Goal: Information Seeking & Learning: Learn about a topic

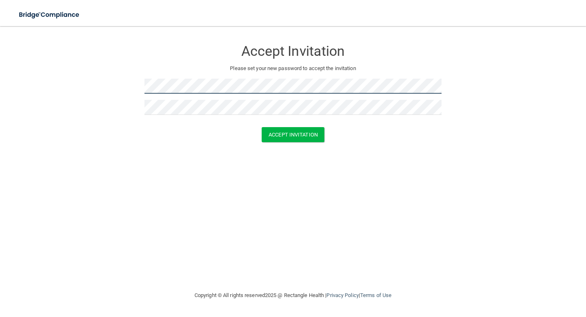
click at [141, 86] on form "Accept Invitation Please set your new password to accept the invitation Accept …" at bounding box center [292, 93] width 553 height 118
click at [147, 162] on div "Accept Invitation Please set your new password to accept the invitation Accept …" at bounding box center [292, 158] width 553 height 248
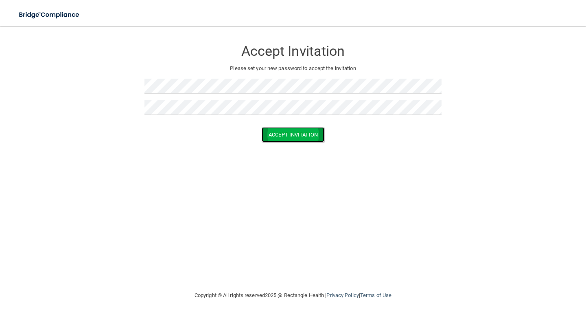
click at [300, 133] on button "Accept Invitation" at bounding box center [293, 134] width 63 height 15
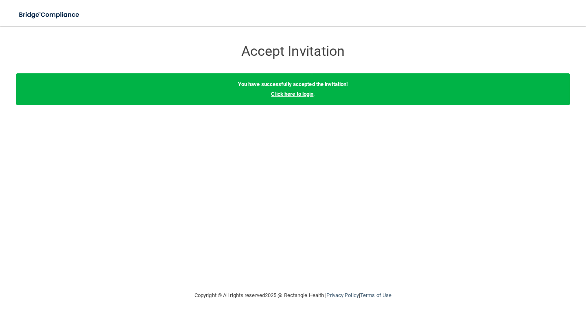
click at [295, 95] on link "Click here to login" at bounding box center [292, 94] width 42 height 6
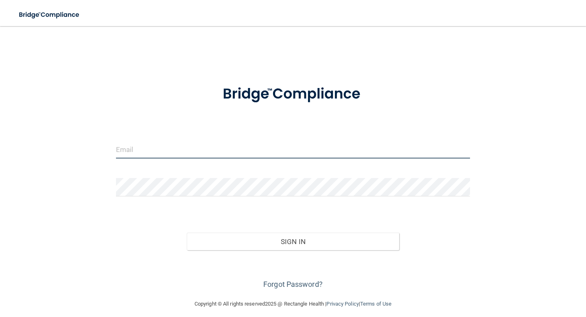
click at [138, 151] on input "email" at bounding box center [293, 149] width 354 height 18
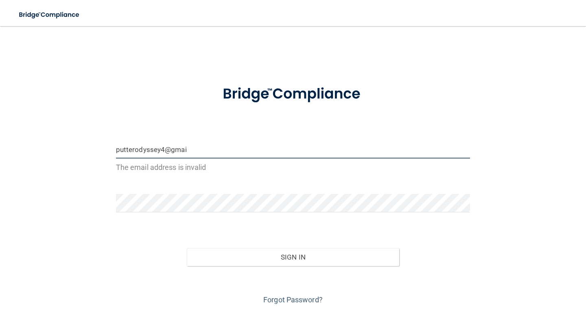
type input "[EMAIL_ADDRESS][DOMAIN_NAME]"
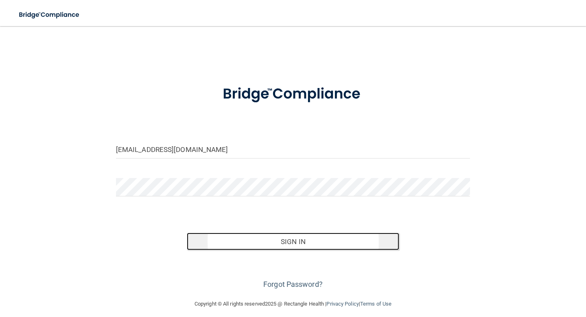
click at [285, 235] on button "Sign In" at bounding box center [293, 241] width 212 height 18
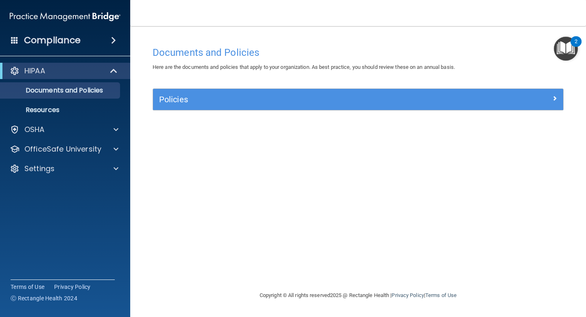
click at [566, 46] on img "Open Resource Center, 2 new notifications" at bounding box center [566, 49] width 24 height 24
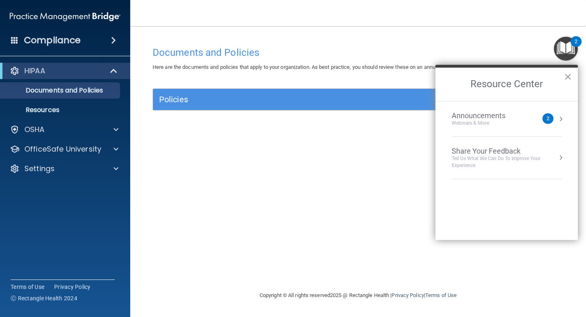
click at [477, 115] on div "Announcements" at bounding box center [487, 115] width 70 height 9
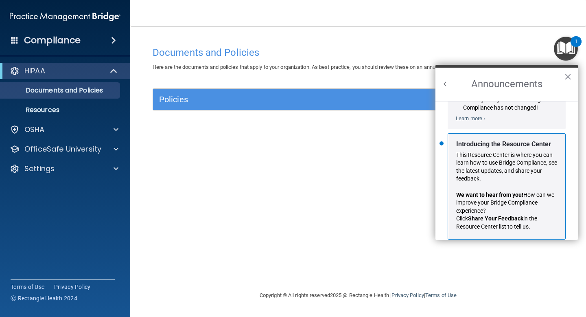
scroll to position [126, 0]
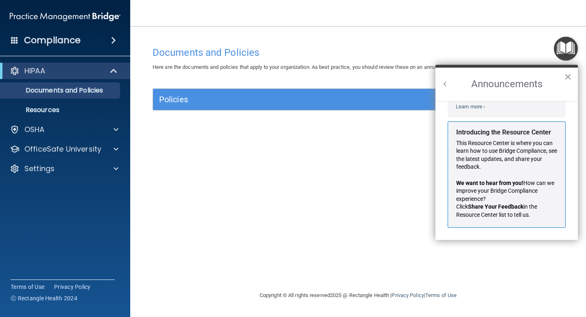
click at [484, 166] on p "This Resource Center is where you can learn how to use Bridge Compliance, see t…" at bounding box center [506, 155] width 101 height 32
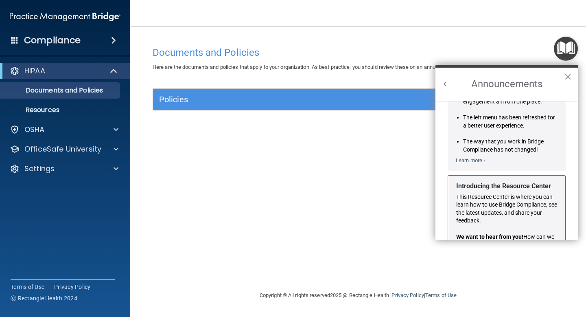
scroll to position [0, 0]
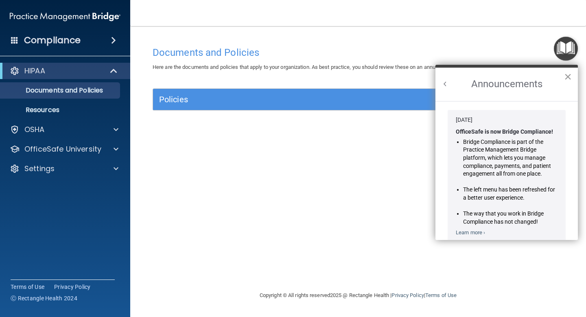
click at [569, 76] on button "×" at bounding box center [568, 76] width 8 height 13
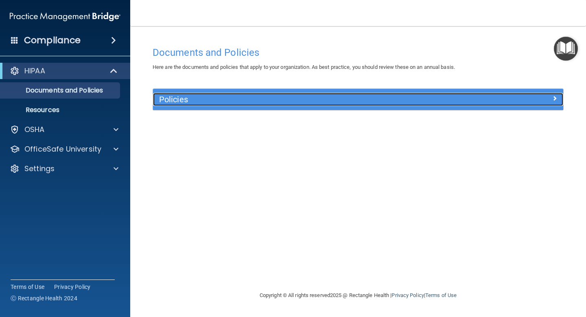
click at [540, 99] on div at bounding box center [512, 98] width 103 height 10
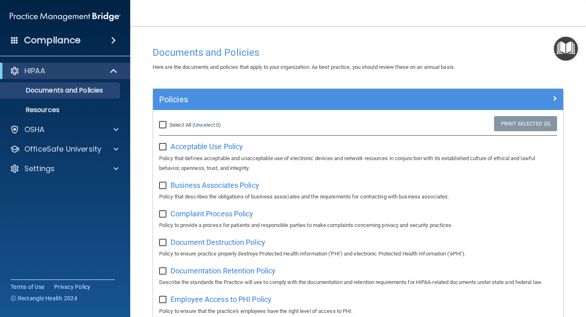
click at [162, 123] on input "Select All (Unselect 0) Unselect All" at bounding box center [163, 125] width 9 height 7
checkbox input "true"
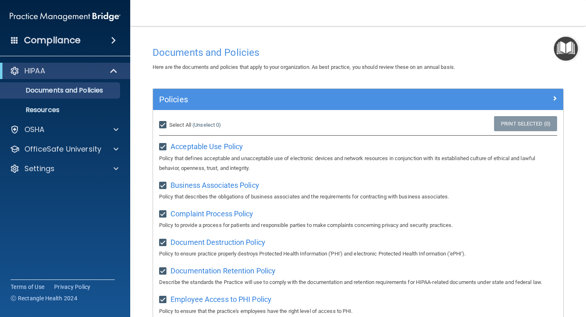
checkbox input "true"
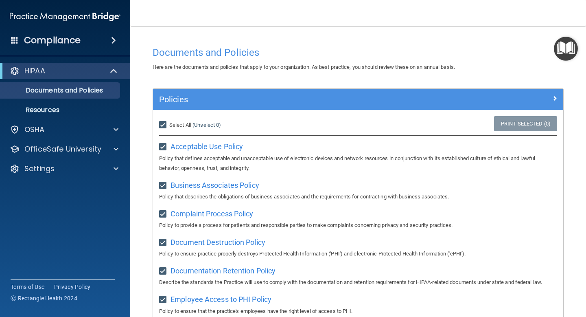
checkbox input "true"
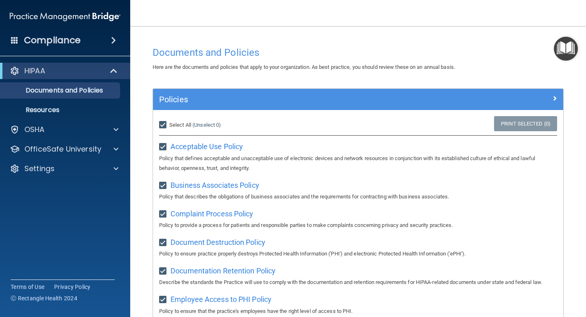
checkbox input "true"
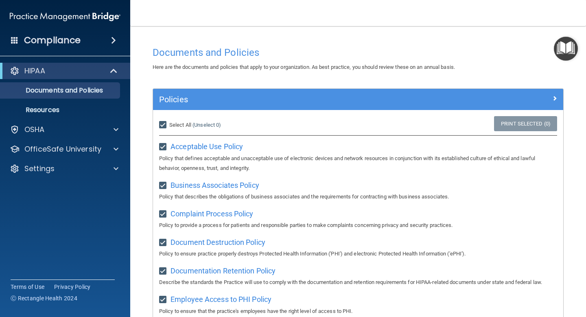
checkbox input "true"
click at [164, 126] on input "Select All (Unselect 21) Unselect All" at bounding box center [163, 125] width 9 height 7
checkbox input "false"
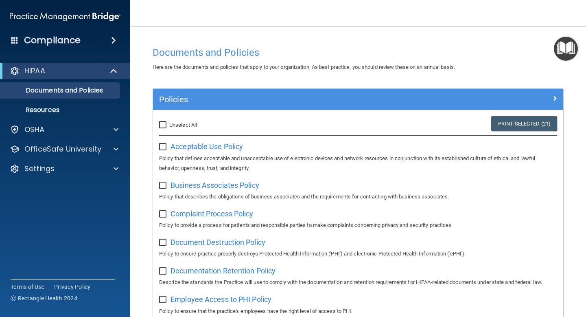
checkbox input "false"
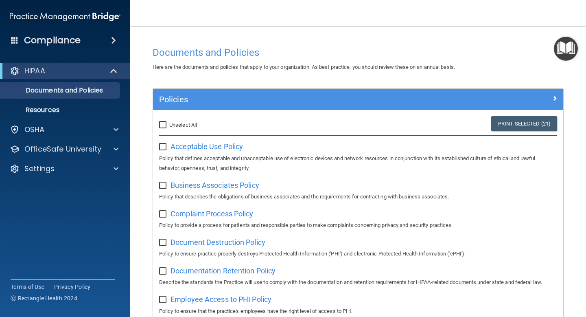
checkbox input "false"
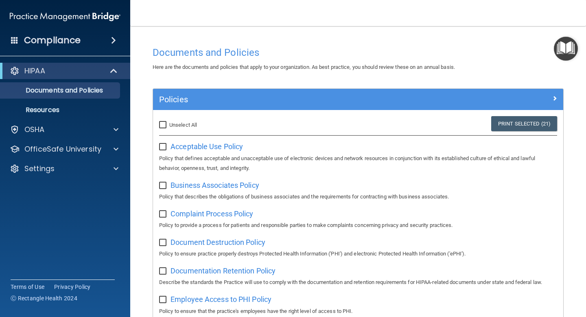
checkbox input "false"
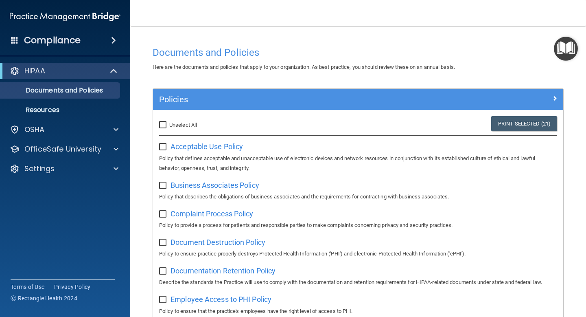
checkbox input "false"
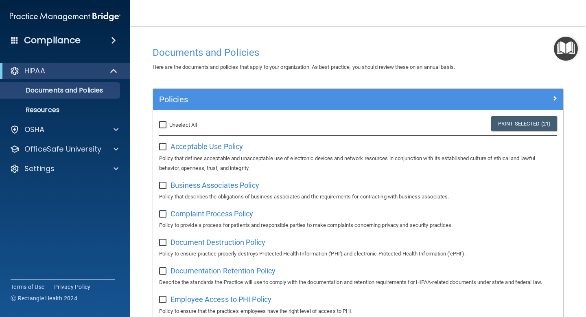
checkbox input "false"
click at [58, 92] on p "Documents and Policies" at bounding box center [60, 90] width 111 height 8
click at [44, 72] on p "HIPAA" at bounding box center [34, 71] width 21 height 10
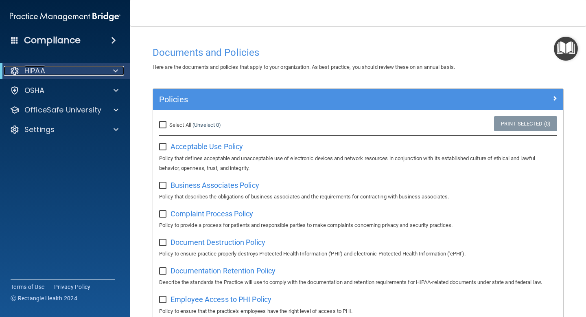
click at [44, 72] on p "HIPAA" at bounding box center [34, 71] width 21 height 10
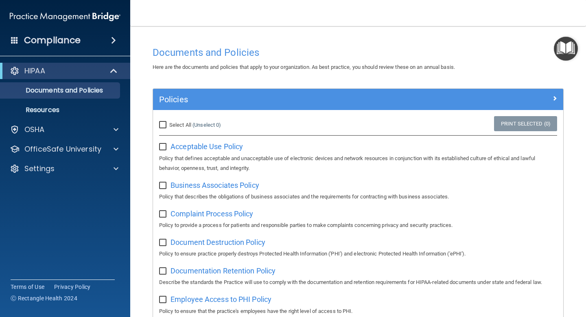
click at [65, 37] on h4 "Compliance" at bounding box center [52, 40] width 57 height 11
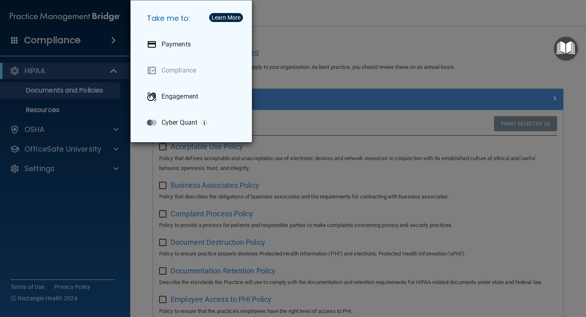
click at [359, 49] on div "Take me to: Payments Compliance Engagement Cyber Quant" at bounding box center [293, 158] width 586 height 317
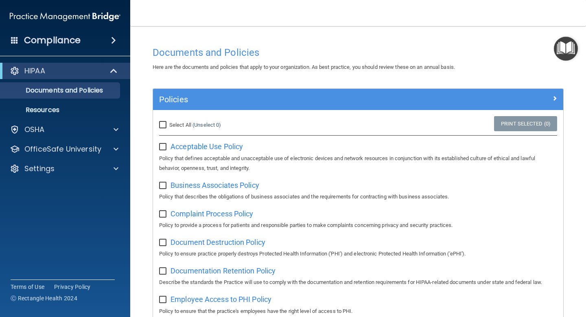
click at [36, 63] on div "HIPAA" at bounding box center [65, 71] width 130 height 16
click at [182, 145] on span "Acceptable Use Policy" at bounding box center [207, 146] width 72 height 9
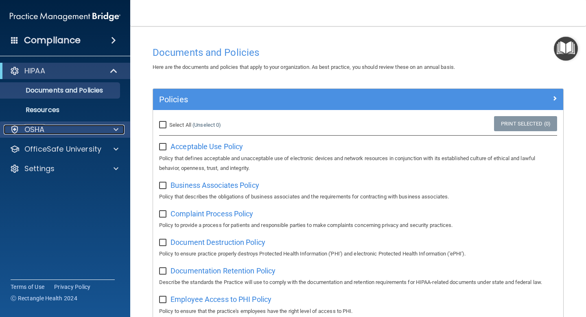
click at [35, 128] on p "OSHA" at bounding box center [34, 130] width 20 height 10
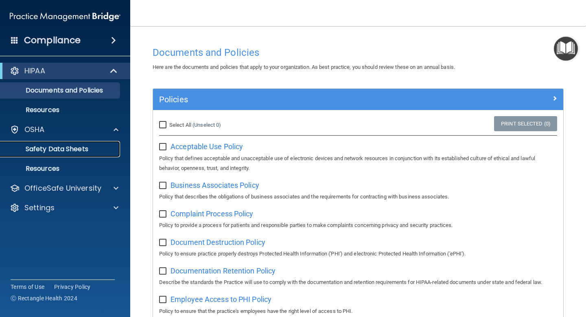
click at [50, 148] on p "Safety Data Sheets" at bounding box center [60, 149] width 111 height 8
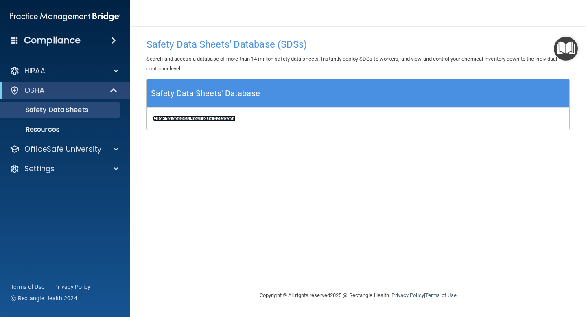
click at [192, 117] on b "Click to access your SDS database" at bounding box center [194, 118] width 83 height 6
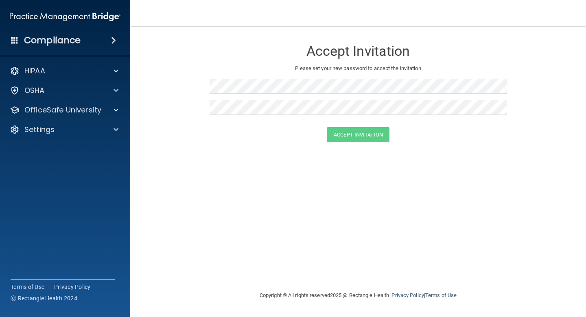
click at [193, 233] on div "Accept Invitation Please set your new password to accept the invitation Accept …" at bounding box center [358, 158] width 423 height 248
click at [41, 17] on img at bounding box center [65, 17] width 111 height 16
click at [219, 253] on div "Accept Invitation Please set your new password to accept the invitation Accept …" at bounding box center [358, 158] width 423 height 248
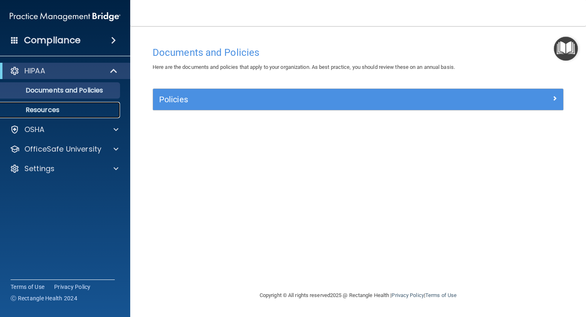
click at [53, 113] on p "Resources" at bounding box center [60, 110] width 111 height 8
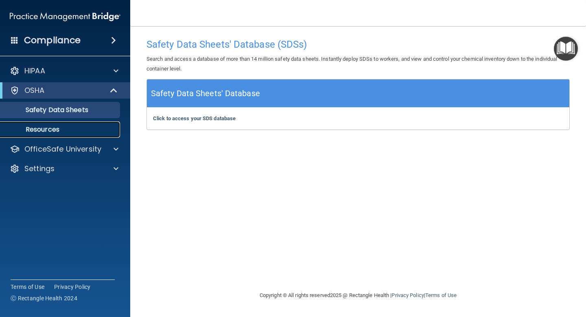
click at [45, 130] on p "Resources" at bounding box center [60, 129] width 111 height 8
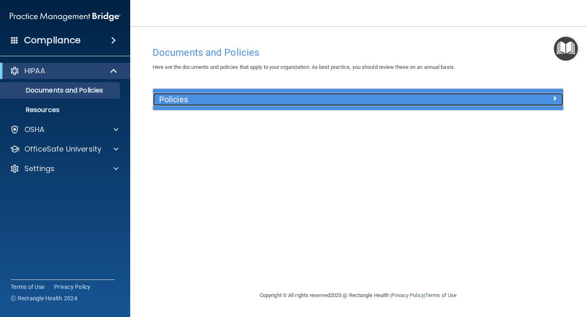
click at [555, 99] on span at bounding box center [554, 98] width 5 height 10
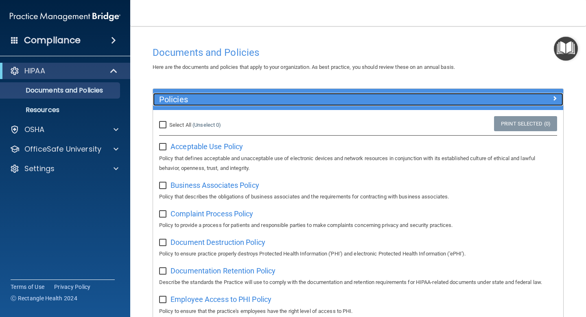
click at [555, 99] on span at bounding box center [554, 98] width 5 height 10
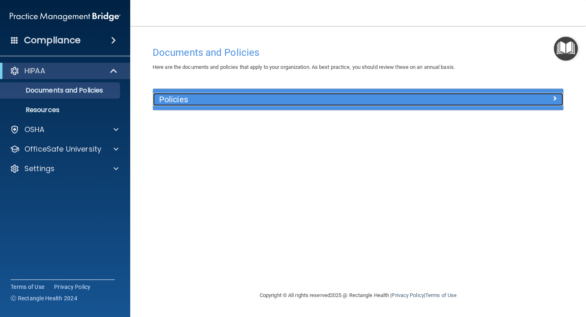
click at [555, 99] on span at bounding box center [554, 98] width 5 height 10
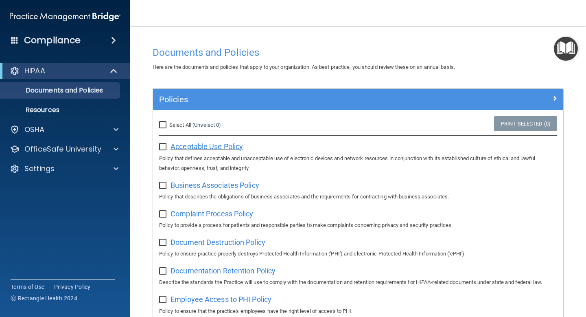
click at [223, 149] on span "Acceptable Use Policy" at bounding box center [207, 146] width 72 height 9
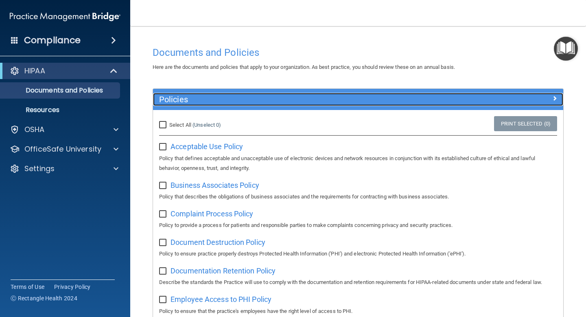
click at [554, 99] on span at bounding box center [554, 98] width 5 height 10
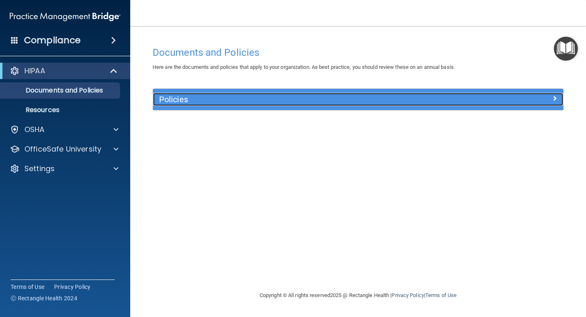
click at [554, 99] on span at bounding box center [554, 98] width 5 height 10
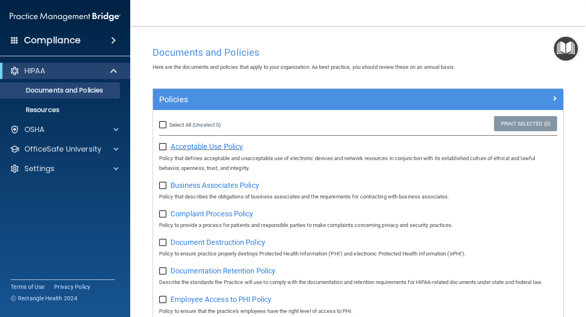
click at [226, 148] on span "Acceptable Use Policy" at bounding box center [207, 146] width 72 height 9
click at [160, 147] on input "checkbox" at bounding box center [163, 147] width 9 height 7
checkbox input "true"
click at [190, 188] on span "Business Associates Policy" at bounding box center [215, 185] width 89 height 9
click at [163, 186] on input "checkbox" at bounding box center [163, 185] width 9 height 7
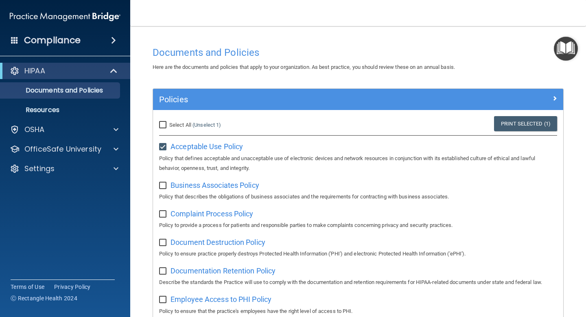
checkbox input "true"
click at [162, 212] on input "checkbox" at bounding box center [163, 214] width 9 height 7
checkbox input "true"
click at [164, 243] on input "checkbox" at bounding box center [163, 242] width 9 height 7
checkbox input "true"
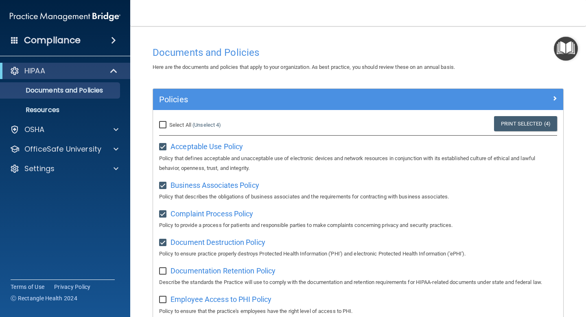
click at [162, 269] on input "checkbox" at bounding box center [163, 271] width 9 height 7
checkbox input "true"
click at [163, 302] on input "checkbox" at bounding box center [163, 299] width 9 height 7
checkbox input "true"
click at [117, 148] on span at bounding box center [116, 149] width 5 height 10
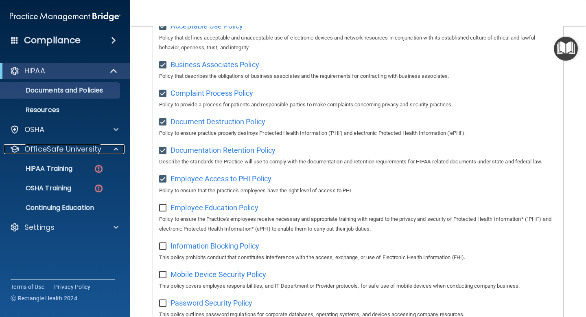
scroll to position [131, 0]
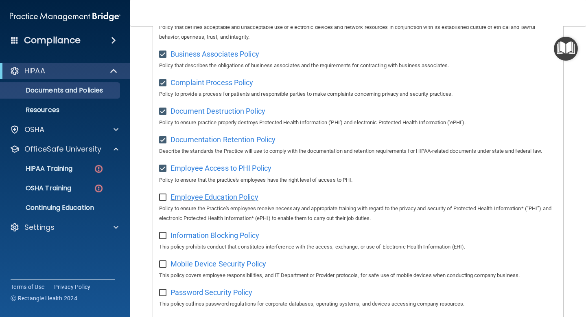
click at [208, 199] on span "Employee Education Policy" at bounding box center [215, 196] width 88 height 9
click at [179, 197] on span "Employee Education Policy" at bounding box center [215, 196] width 88 height 9
click at [164, 197] on input "checkbox" at bounding box center [163, 197] width 9 height 7
checkbox input "true"
click at [186, 238] on span "Information Blocking Policy" at bounding box center [215, 235] width 89 height 9
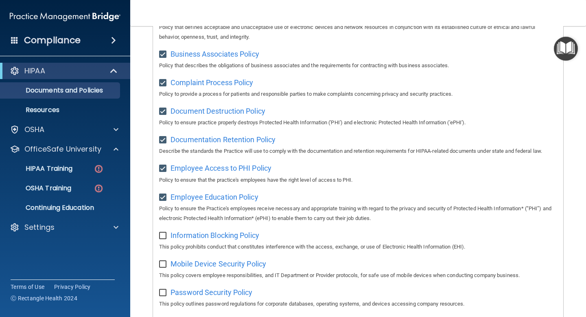
click at [163, 236] on input "checkbox" at bounding box center [163, 235] width 9 height 7
checkbox input "true"
click at [191, 265] on span "Mobile Device Security Policy" at bounding box center [219, 263] width 96 height 9
click at [161, 265] on input "checkbox" at bounding box center [163, 264] width 9 height 7
checkbox input "true"
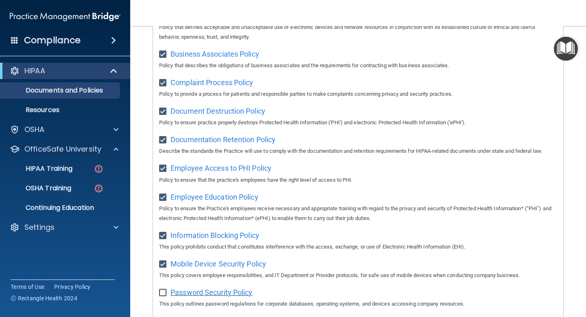
click at [190, 295] on span "Password Security Policy" at bounding box center [212, 292] width 82 height 9
click at [162, 292] on input "checkbox" at bounding box center [163, 292] width 9 height 7
checkbox input "true"
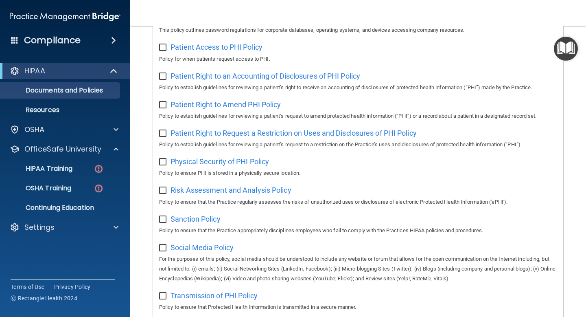
scroll to position [405, 0]
click at [210, 50] on span "Patient Access to PHI Policy" at bounding box center [217, 46] width 92 height 9
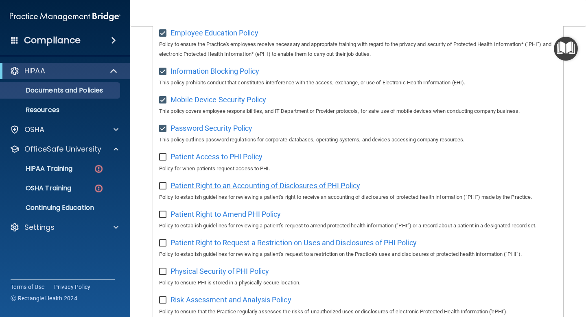
scroll to position [294, 0]
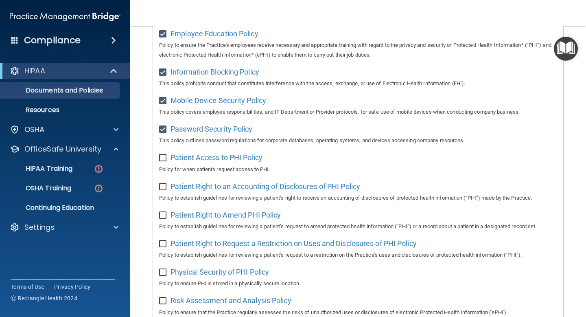
click at [162, 160] on input "checkbox" at bounding box center [163, 158] width 9 height 7
checkbox input "true"
click at [226, 189] on span "Patient Right to an Accounting of Disclosures of PHI Policy" at bounding box center [266, 186] width 190 height 9
click at [164, 188] on input "checkbox" at bounding box center [163, 187] width 9 height 7
checkbox input "true"
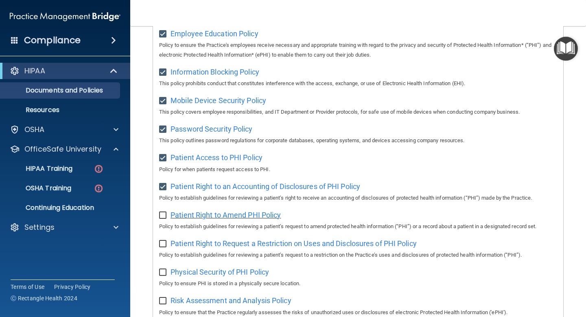
click at [216, 217] on span "Patient Right to Amend PHI Policy" at bounding box center [226, 214] width 110 height 9
click at [162, 217] on input "checkbox" at bounding box center [163, 215] width 9 height 7
checkbox input "true"
click at [219, 247] on span "Patient Right to Request a Restriction on Uses and Disclosures of PHI Policy" at bounding box center [294, 243] width 246 height 9
click at [225, 247] on span "Patient Right to Request a Restriction on Uses and Disclosures of PHI Policy" at bounding box center [294, 243] width 246 height 9
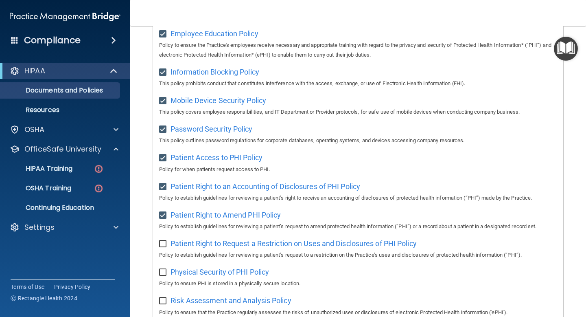
click at [161, 247] on input "checkbox" at bounding box center [163, 244] width 9 height 7
checkbox input "true"
click at [199, 275] on span "Physical Security of PHI Policy" at bounding box center [220, 271] width 98 height 9
click at [164, 275] on input "checkbox" at bounding box center [163, 272] width 9 height 7
checkbox input "true"
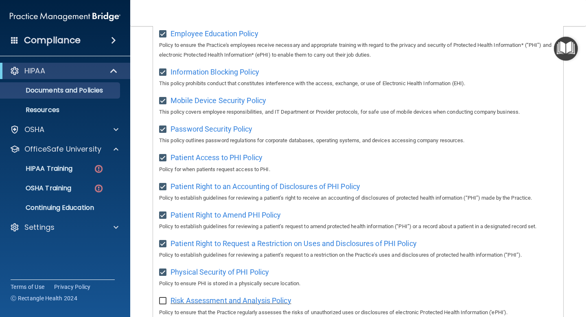
click at [206, 302] on span "Risk Assessment and Analysis Policy" at bounding box center [231, 300] width 121 height 9
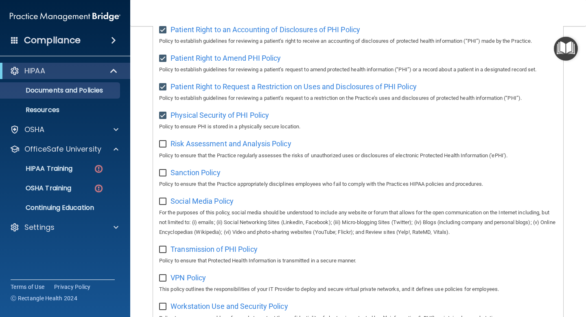
scroll to position [453, 0]
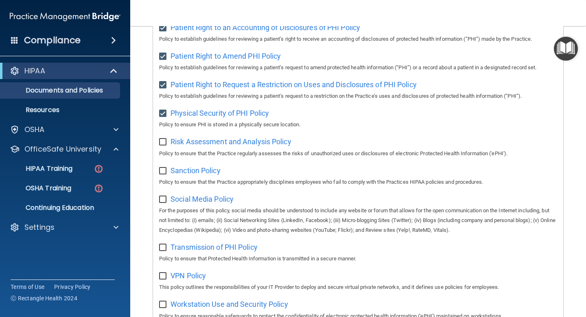
click at [163, 144] on input "checkbox" at bounding box center [163, 142] width 9 height 7
checkbox input "true"
click at [186, 174] on span "Sanction Policy" at bounding box center [196, 170] width 50 height 9
click at [164, 174] on input "checkbox" at bounding box center [163, 171] width 9 height 7
checkbox input "true"
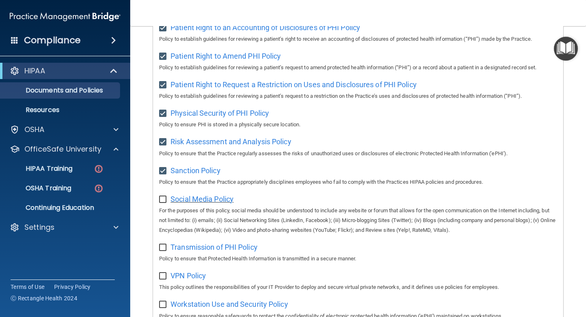
click at [190, 202] on span "Social Media Policy" at bounding box center [202, 199] width 63 height 9
click at [162, 203] on input "checkbox" at bounding box center [163, 199] width 9 height 7
checkbox input "true"
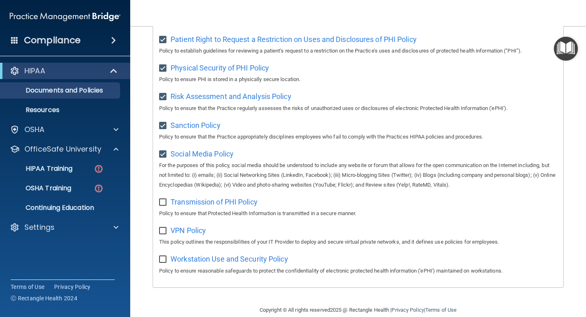
scroll to position [512, 0]
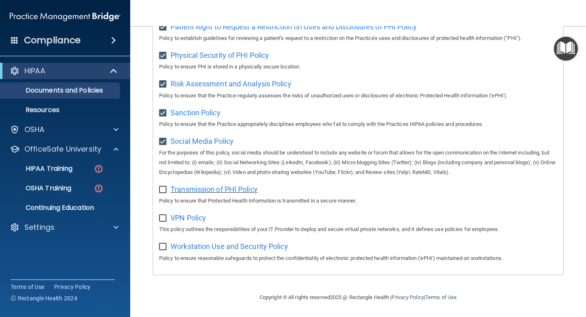
click at [199, 190] on span "Transmission of PHI Policy" at bounding box center [214, 189] width 87 height 9
click at [162, 193] on input "checkbox" at bounding box center [163, 189] width 9 height 7
checkbox input "true"
click at [195, 221] on span "VPN Policy" at bounding box center [188, 217] width 35 height 9
click at [161, 221] on input "checkbox" at bounding box center [163, 218] width 9 height 7
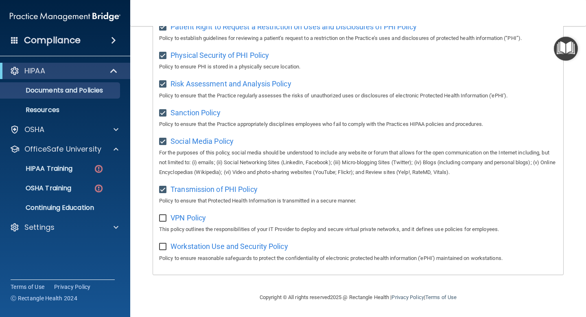
checkbox input "true"
click at [195, 248] on span "Workstation Use and Security Policy" at bounding box center [230, 246] width 118 height 9
click at [162, 253] on div "Workstation Use and Security Policy Policy to ensure reasonable safeguards to p…" at bounding box center [358, 250] width 398 height 23
click at [164, 248] on input "checkbox" at bounding box center [163, 246] width 9 height 7
checkbox input "true"
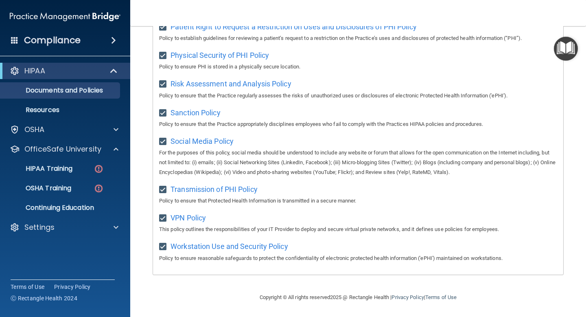
scroll to position [515, 0]
click at [111, 72] on span at bounding box center [114, 71] width 7 height 10
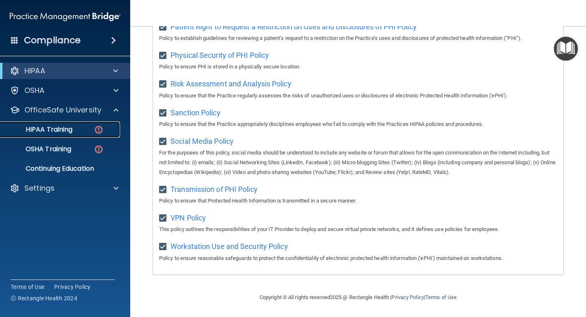
click at [46, 130] on p "HIPAA Training" at bounding box center [38, 129] width 67 height 8
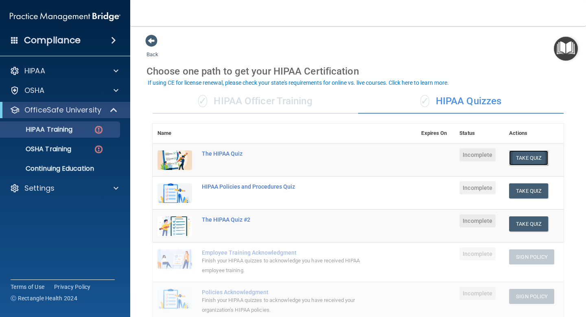
click at [537, 157] on button "Take Quiz" at bounding box center [528, 157] width 39 height 15
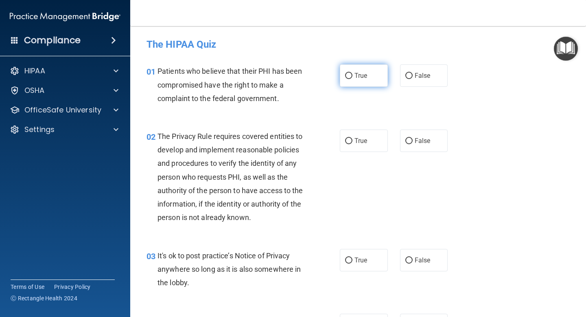
click at [361, 76] on span "True" at bounding box center [360, 76] width 13 height 8
click at [352, 76] on input "True" at bounding box center [348, 76] width 7 height 6
radio input "true"
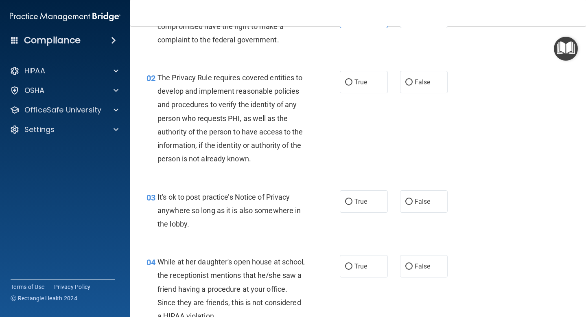
scroll to position [59, 0]
click at [363, 85] on span "True" at bounding box center [360, 82] width 13 height 8
click at [352, 85] on input "True" at bounding box center [348, 82] width 7 height 6
radio input "true"
click at [361, 200] on span "True" at bounding box center [360, 201] width 13 height 8
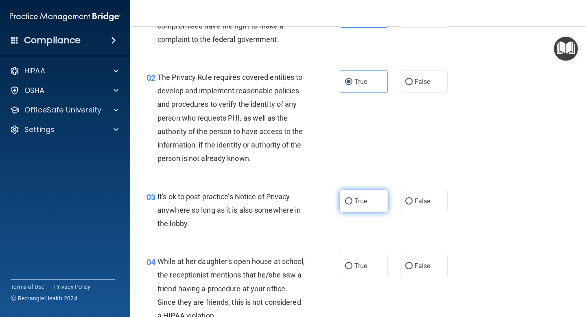
click at [352, 200] on input "True" at bounding box center [348, 201] width 7 height 6
radio input "true"
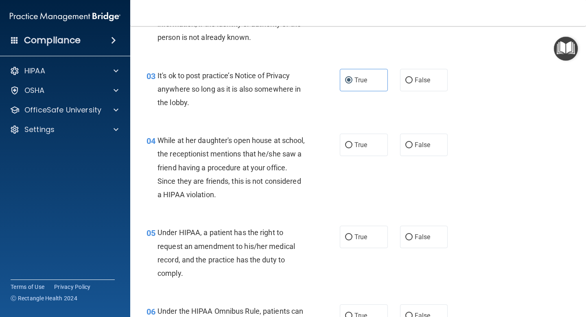
scroll to position [181, 0]
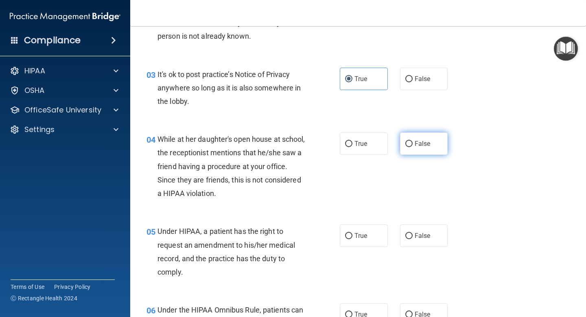
click at [428, 141] on span "False" at bounding box center [423, 144] width 16 height 8
click at [413, 141] on input "False" at bounding box center [408, 144] width 7 height 6
radio input "true"
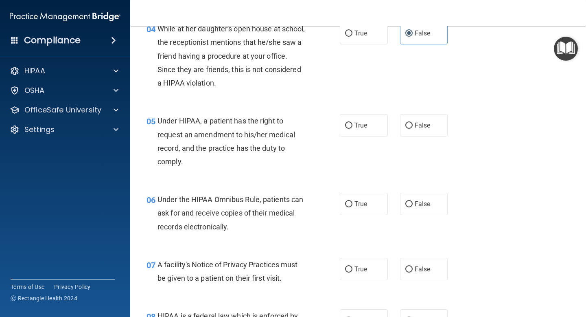
scroll to position [295, 0]
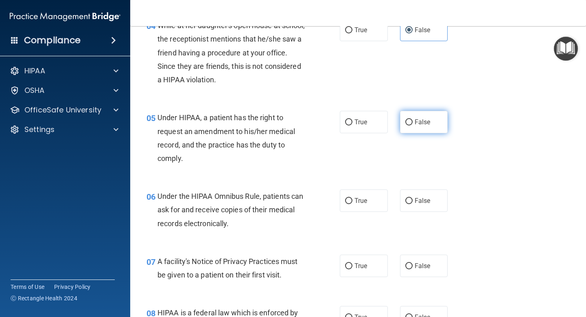
click at [415, 120] on span "False" at bounding box center [423, 122] width 16 height 8
click at [413, 120] on input "False" at bounding box center [408, 122] width 7 height 6
radio input "true"
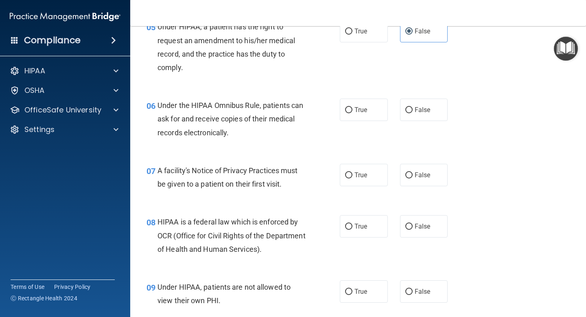
scroll to position [393, 0]
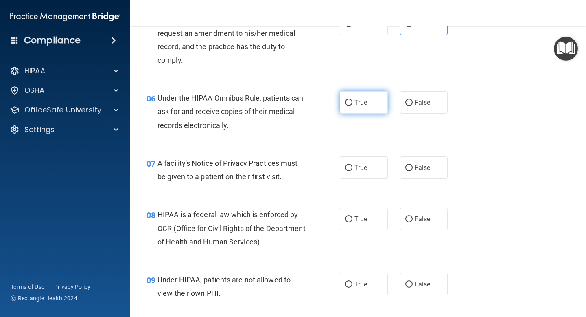
click at [360, 104] on span "True" at bounding box center [360, 102] width 13 height 8
click at [352, 104] on input "True" at bounding box center [348, 103] width 7 height 6
radio input "true"
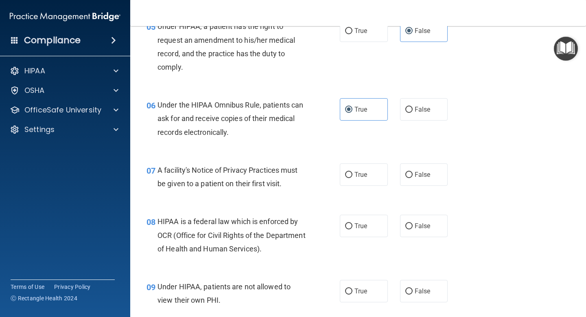
scroll to position [394, 0]
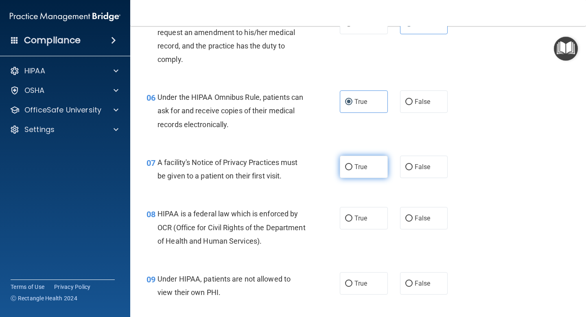
click at [362, 168] on span "True" at bounding box center [360, 167] width 13 height 8
click at [352, 168] on input "True" at bounding box center [348, 167] width 7 height 6
radio input "true"
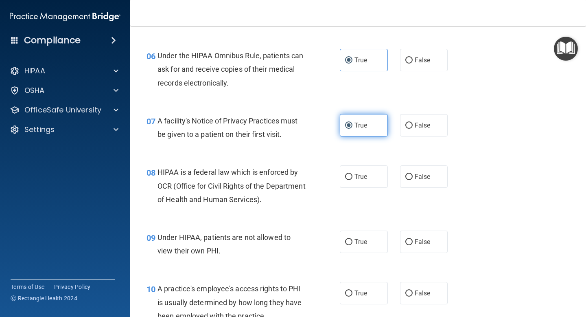
scroll to position [435, 0]
click at [355, 175] on span "True" at bounding box center [360, 176] width 13 height 8
click at [352, 175] on input "True" at bounding box center [348, 176] width 7 height 6
radio input "true"
click at [429, 241] on span "False" at bounding box center [423, 241] width 16 height 8
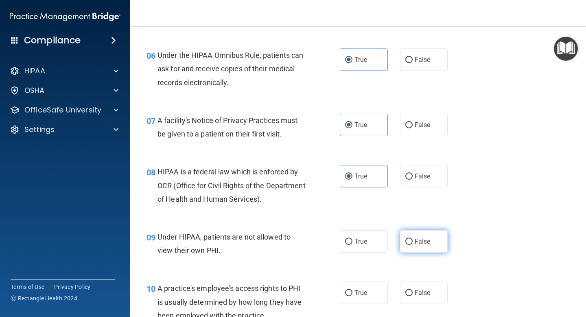
click at [413, 241] on input "False" at bounding box center [408, 241] width 7 height 6
radio input "true"
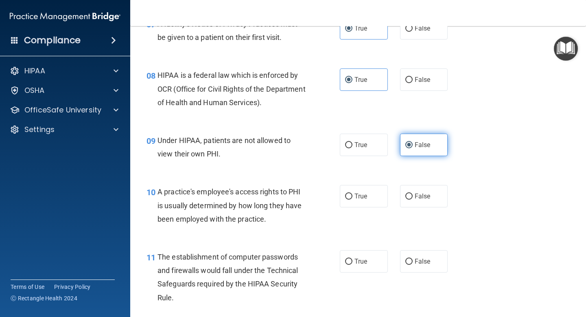
scroll to position [534, 0]
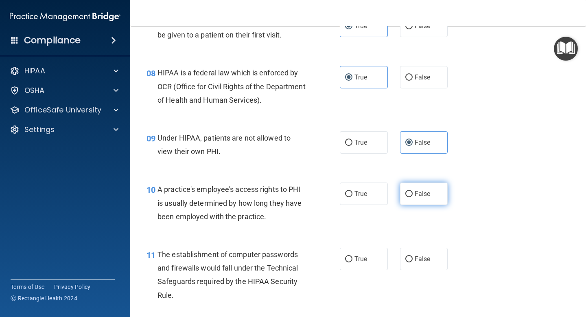
click at [413, 193] on label "False" at bounding box center [424, 193] width 48 height 22
click at [413, 193] on input "False" at bounding box center [408, 194] width 7 height 6
radio input "true"
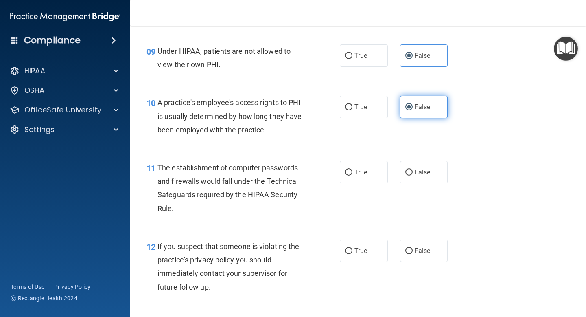
scroll to position [630, 0]
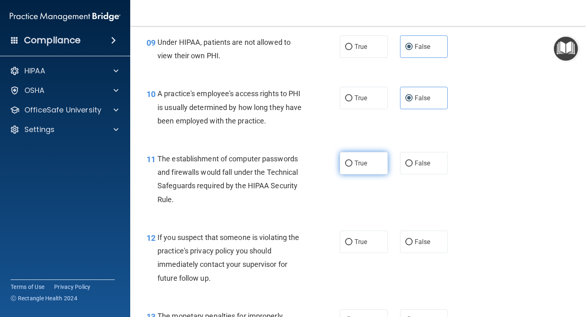
click at [364, 164] on span "True" at bounding box center [360, 163] width 13 height 8
click at [352, 164] on input "True" at bounding box center [348, 163] width 7 height 6
radio input "true"
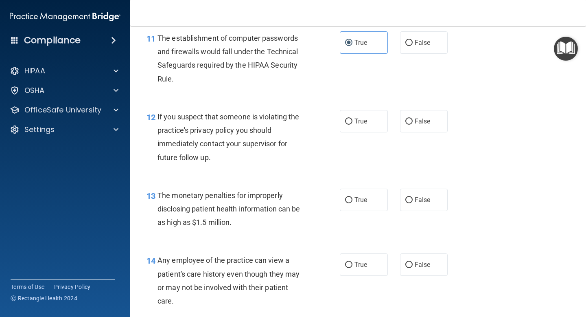
scroll to position [752, 0]
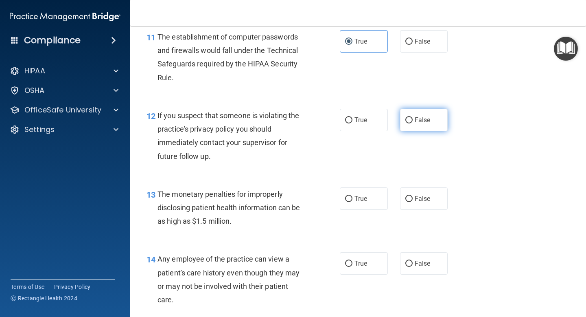
click at [432, 121] on label "False" at bounding box center [424, 120] width 48 height 22
click at [413, 121] on input "False" at bounding box center [408, 120] width 7 height 6
radio input "true"
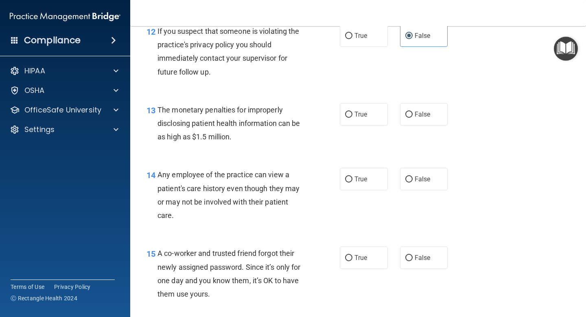
scroll to position [835, 0]
click at [364, 37] on span "True" at bounding box center [360, 37] width 13 height 8
click at [352, 37] on input "True" at bounding box center [348, 37] width 7 height 6
radio input "true"
click at [433, 33] on label "False" at bounding box center [424, 36] width 48 height 22
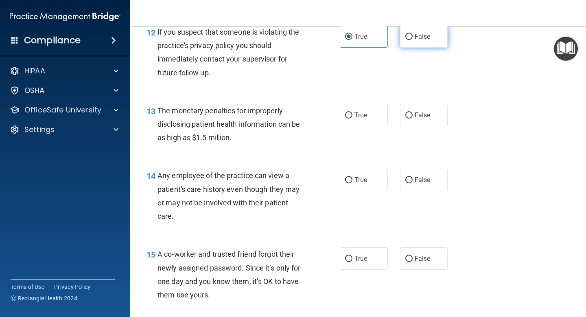
click at [413, 34] on input "False" at bounding box center [408, 37] width 7 height 6
radio input "true"
radio input "false"
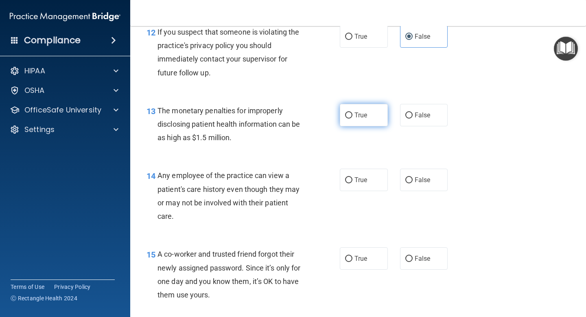
click at [358, 118] on span "True" at bounding box center [360, 115] width 13 height 8
click at [352, 118] on input "True" at bounding box center [348, 115] width 7 height 6
radio input "true"
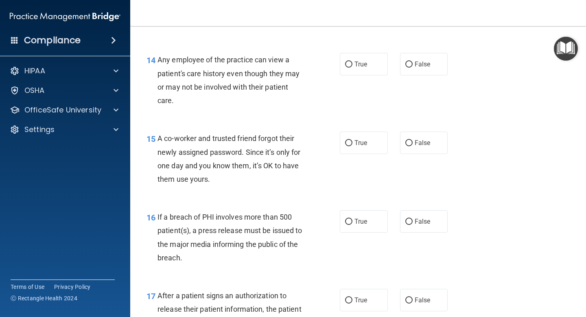
scroll to position [951, 0]
click at [428, 64] on span "False" at bounding box center [423, 64] width 16 height 8
click at [413, 64] on input "False" at bounding box center [408, 64] width 7 height 6
radio input "true"
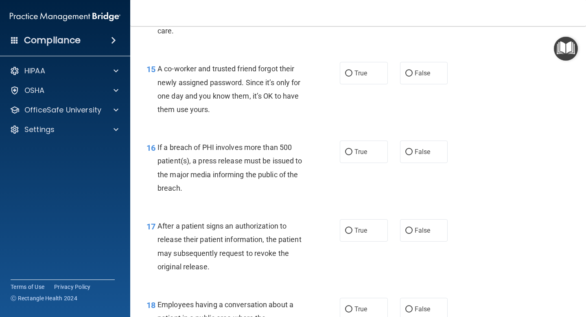
scroll to position [1020, 0]
click at [428, 71] on span "False" at bounding box center [423, 73] width 16 height 8
click at [413, 71] on input "False" at bounding box center [408, 73] width 7 height 6
radio input "true"
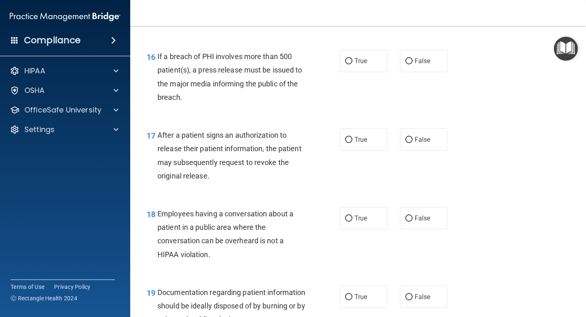
scroll to position [1113, 0]
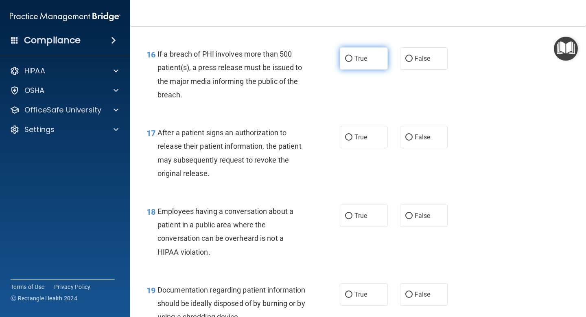
click at [361, 65] on label "True" at bounding box center [364, 58] width 48 height 22
click at [352, 62] on input "True" at bounding box center [348, 59] width 7 height 6
radio input "true"
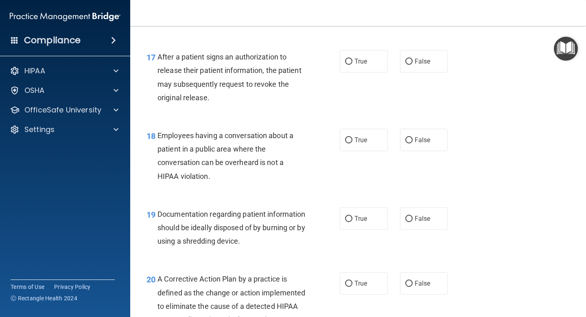
scroll to position [1192, 0]
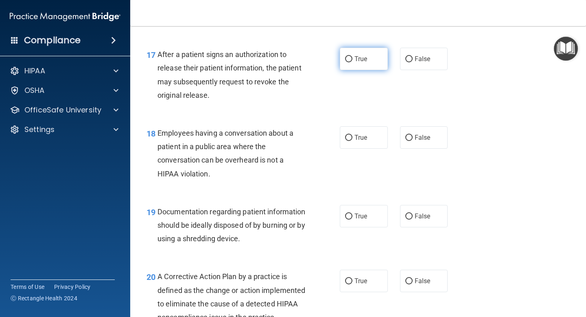
click at [354, 59] on label "True" at bounding box center [364, 59] width 48 height 22
click at [352, 59] on input "True" at bounding box center [348, 59] width 7 height 6
radio input "true"
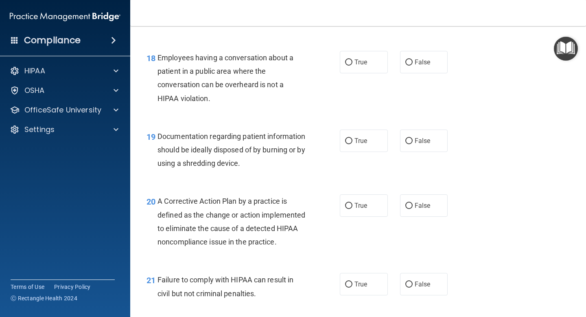
scroll to position [1267, 0]
click at [429, 65] on span "False" at bounding box center [423, 62] width 16 height 8
click at [413, 65] on input "False" at bounding box center [408, 62] width 7 height 6
radio input "true"
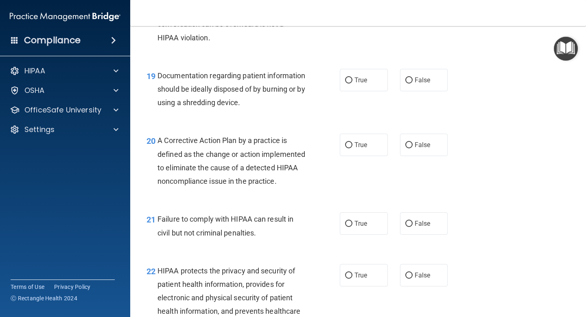
scroll to position [1326, 0]
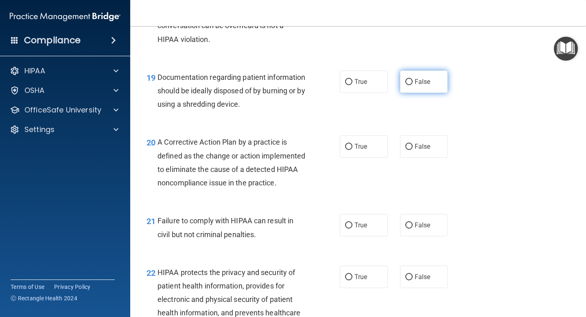
click at [422, 84] on span "False" at bounding box center [423, 82] width 16 height 8
click at [413, 84] on input "False" at bounding box center [408, 82] width 7 height 6
radio input "true"
click at [355, 77] on label "True" at bounding box center [364, 81] width 48 height 22
click at [352, 79] on input "True" at bounding box center [348, 82] width 7 height 6
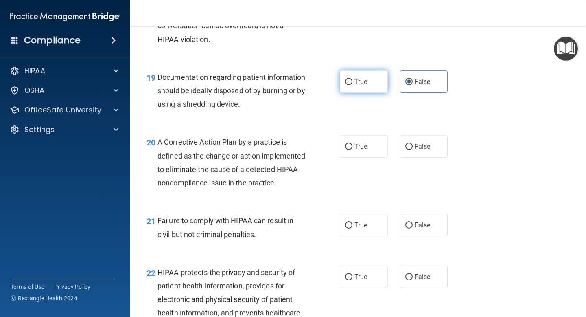
radio input "true"
radio input "false"
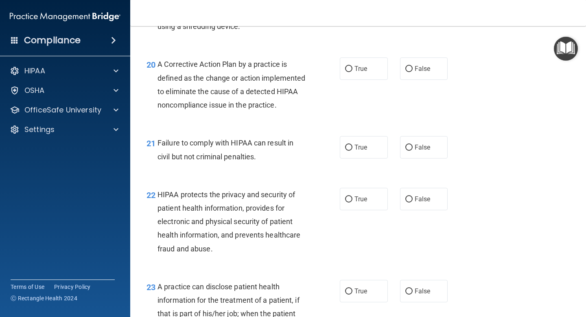
scroll to position [1404, 0]
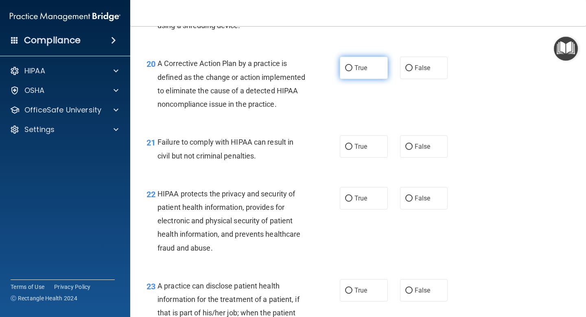
click at [361, 64] on span "True" at bounding box center [360, 68] width 13 height 8
click at [352, 65] on input "True" at bounding box center [348, 68] width 7 height 6
radio input "true"
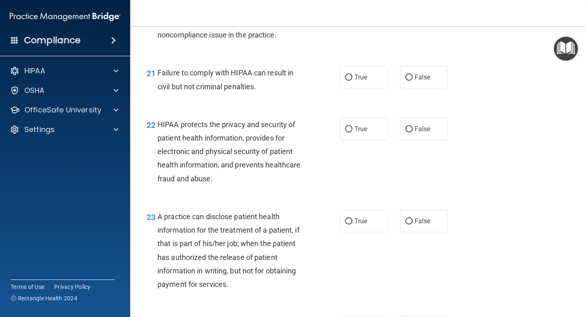
scroll to position [1475, 0]
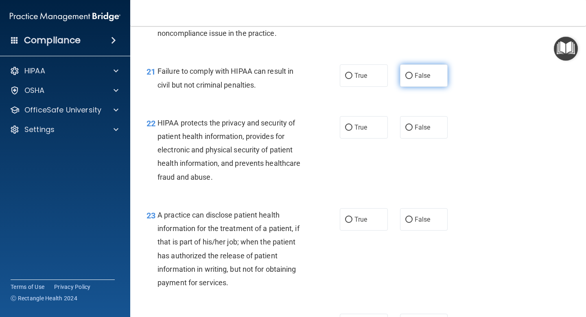
click at [437, 87] on label "False" at bounding box center [424, 75] width 48 height 22
click at [413, 79] on input "False" at bounding box center [408, 76] width 7 height 6
radio input "true"
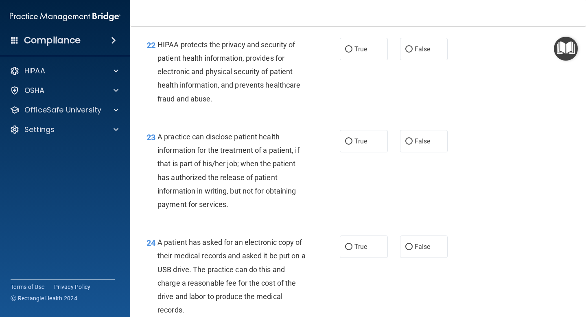
scroll to position [1556, 0]
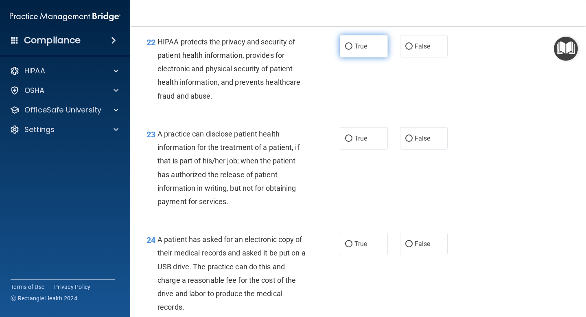
click at [357, 50] on span "True" at bounding box center [360, 46] width 13 height 8
click at [352, 50] on input "True" at bounding box center [348, 47] width 7 height 6
radio input "true"
click at [420, 50] on span "False" at bounding box center [423, 46] width 16 height 8
click at [413, 50] on input "False" at bounding box center [408, 47] width 7 height 6
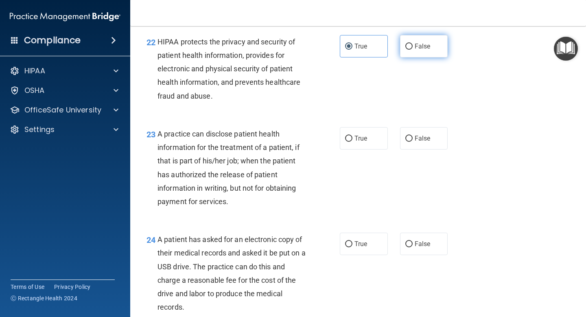
radio input "true"
radio input "false"
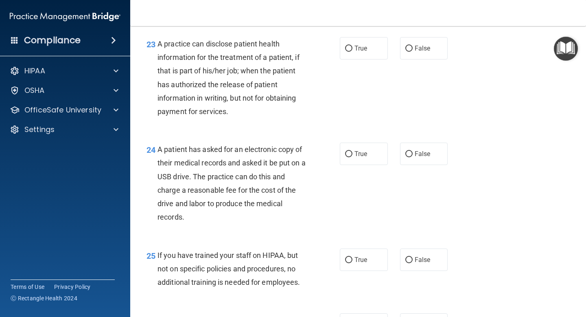
scroll to position [1646, 0]
click at [415, 52] on span "False" at bounding box center [423, 49] width 16 height 8
click at [413, 52] on input "False" at bounding box center [408, 49] width 7 height 6
radio input "true"
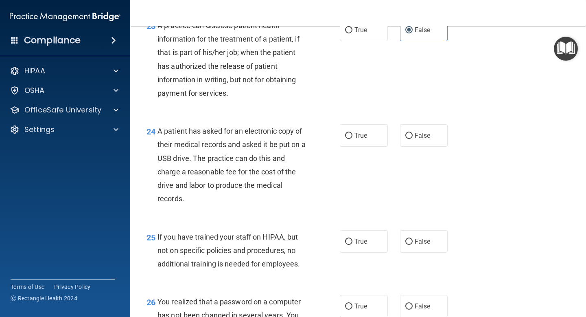
scroll to position [1668, 0]
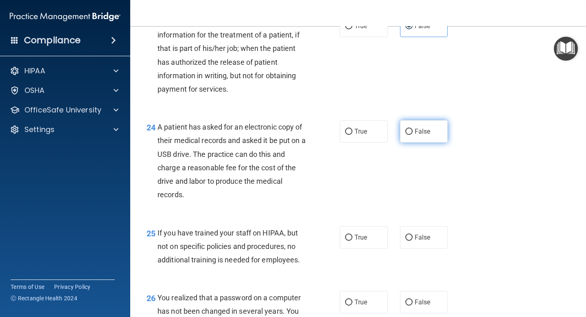
click at [420, 135] on span "False" at bounding box center [423, 131] width 16 height 8
click at [413, 135] on input "False" at bounding box center [408, 132] width 7 height 6
radio input "true"
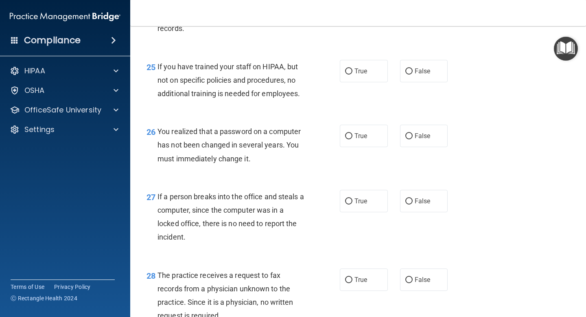
scroll to position [1837, 0]
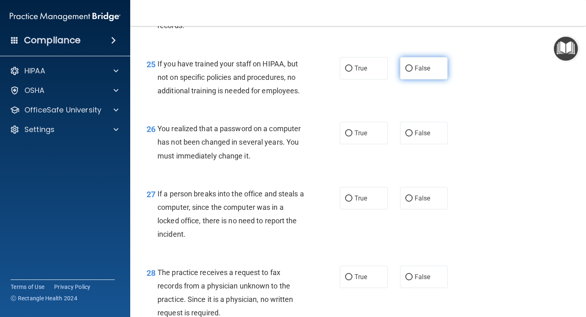
click at [426, 72] on span "False" at bounding box center [423, 68] width 16 height 8
click at [413, 72] on input "False" at bounding box center [408, 69] width 7 height 6
radio input "true"
click at [354, 142] on label "True" at bounding box center [364, 133] width 48 height 22
click at [352, 136] on input "True" at bounding box center [348, 133] width 7 height 6
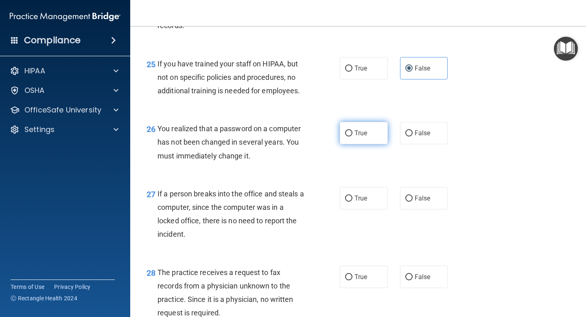
radio input "true"
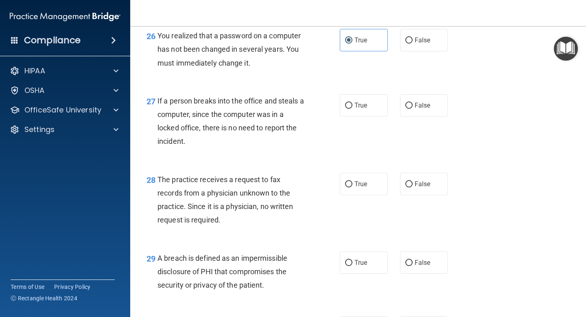
scroll to position [1932, 0]
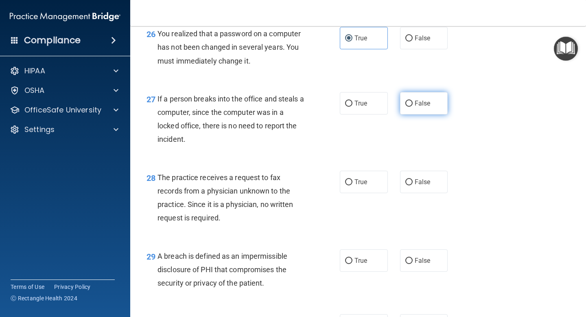
click at [424, 107] on span "False" at bounding box center [423, 103] width 16 height 8
click at [413, 107] on input "False" at bounding box center [408, 104] width 7 height 6
radio input "true"
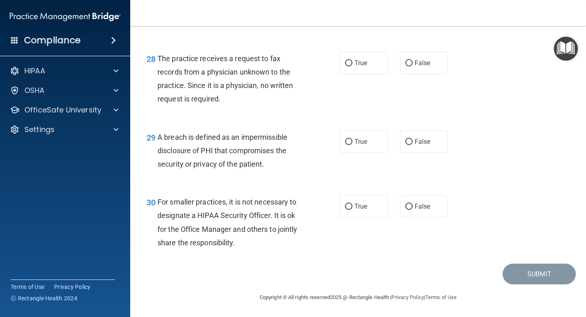
scroll to position [2065, 0]
click at [418, 65] on span "False" at bounding box center [423, 63] width 16 height 8
click at [413, 65] on input "False" at bounding box center [408, 63] width 7 height 6
radio input "true"
click at [370, 142] on label "True" at bounding box center [364, 141] width 48 height 22
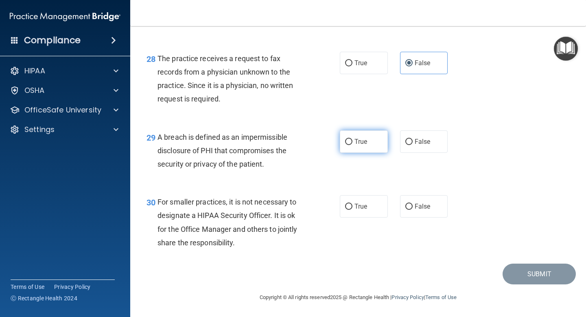
click at [352, 142] on input "True" at bounding box center [348, 142] width 7 height 6
radio input "true"
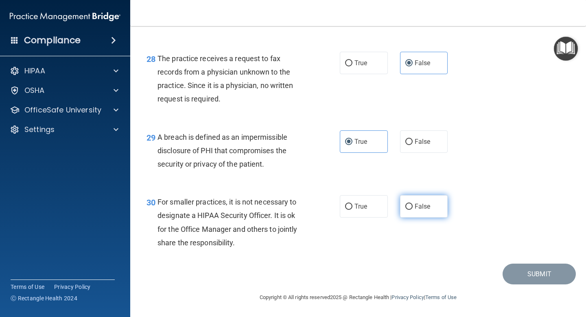
click at [436, 213] on label "False" at bounding box center [424, 206] width 48 height 22
click at [413, 210] on input "False" at bounding box center [408, 206] width 7 height 6
radio input "true"
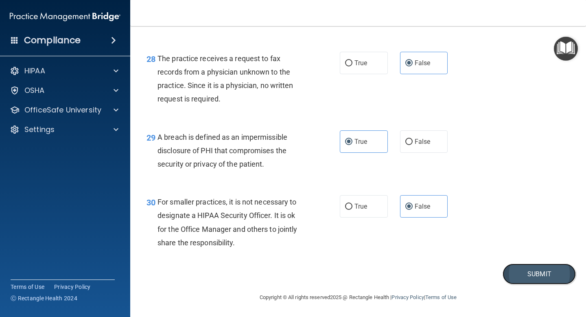
click at [528, 271] on button "Submit" at bounding box center [539, 273] width 73 height 21
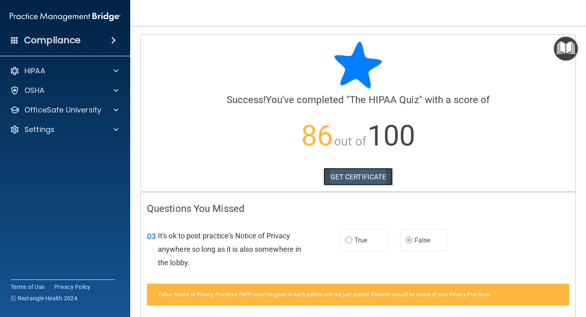
click at [385, 181] on link "GET CERTIFICATE" at bounding box center [359, 177] width 70 height 18
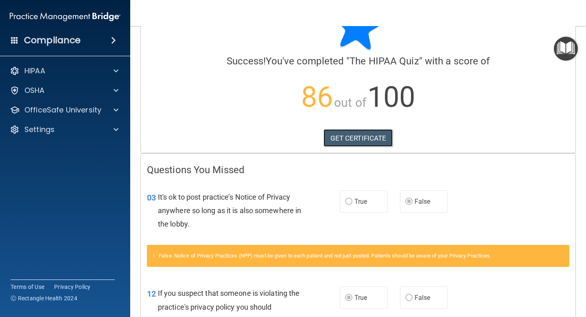
scroll to position [35, 0]
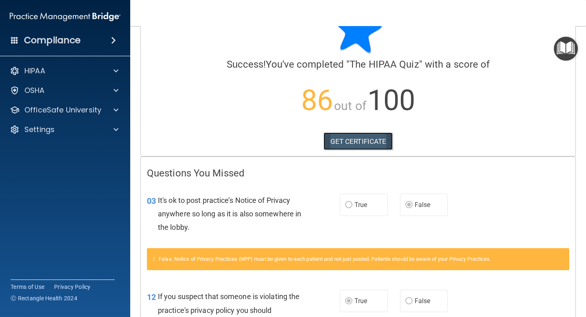
click at [343, 137] on link "GET CERTIFICATE" at bounding box center [359, 141] width 70 height 18
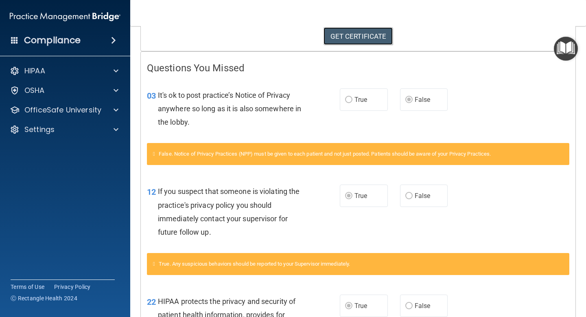
scroll to position [0, 0]
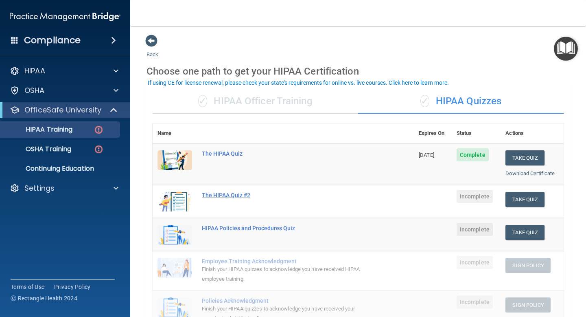
click at [220, 195] on div "The HIPAA Quiz #2" at bounding box center [287, 195] width 171 height 7
